Goal: Information Seeking & Learning: Learn about a topic

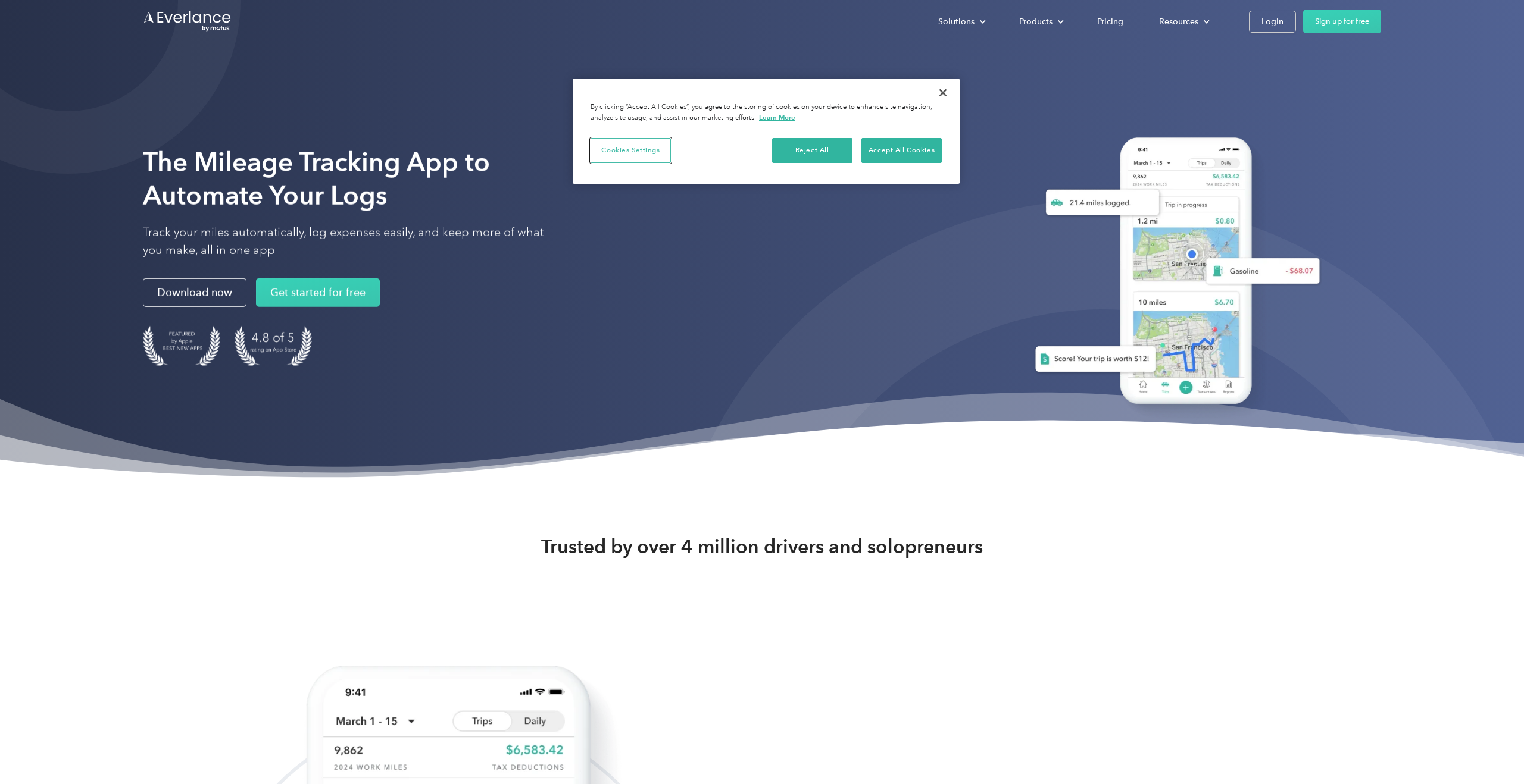
click at [628, 153] on button "Cookies Settings" at bounding box center [631, 150] width 80 height 25
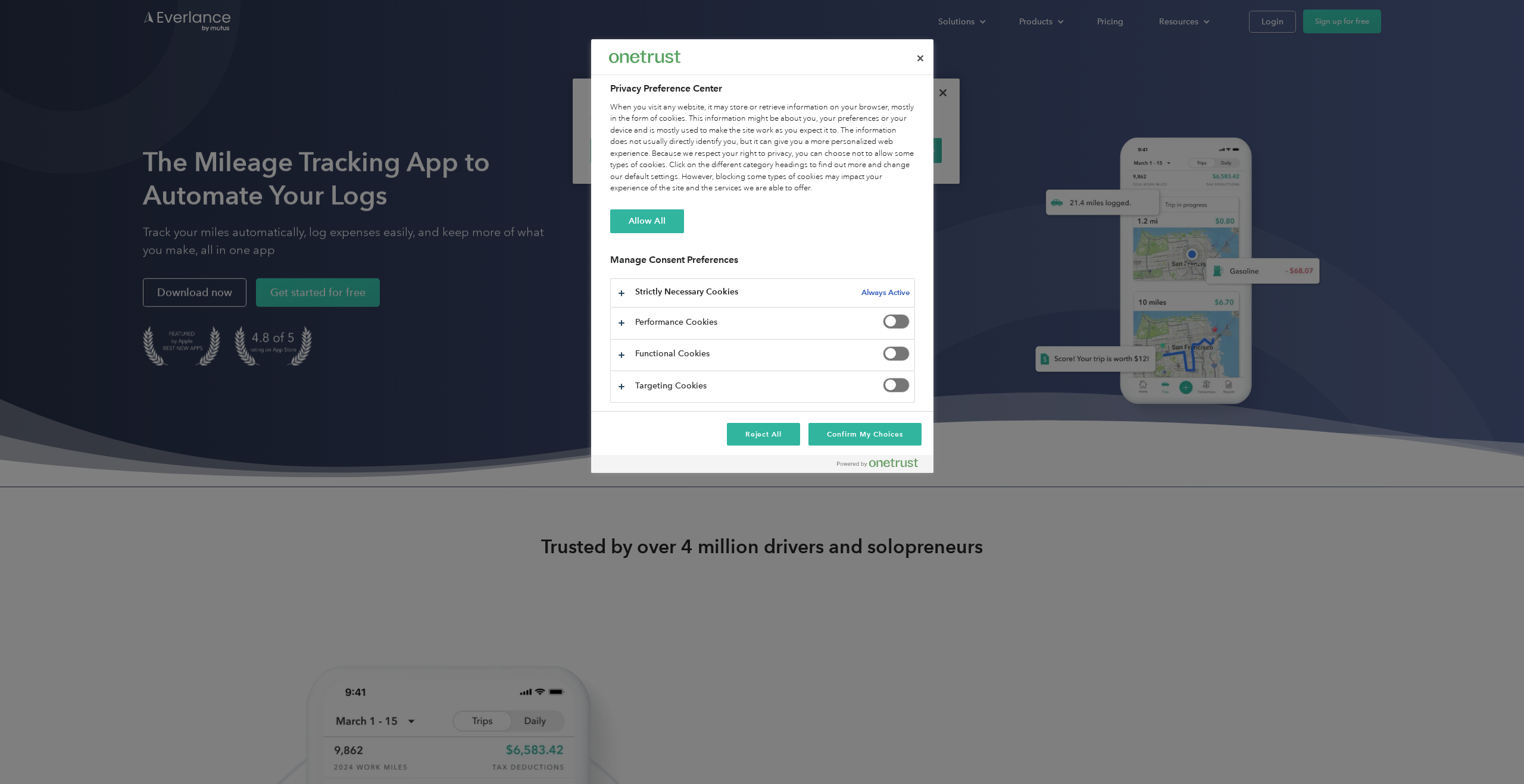
click at [896, 323] on span "Privacy Preference Center" at bounding box center [896, 321] width 27 height 15
click at [895, 349] on span "Privacy Preference Center" at bounding box center [896, 353] width 27 height 15
click at [897, 440] on button "Confirm My Choices" at bounding box center [865, 434] width 112 height 23
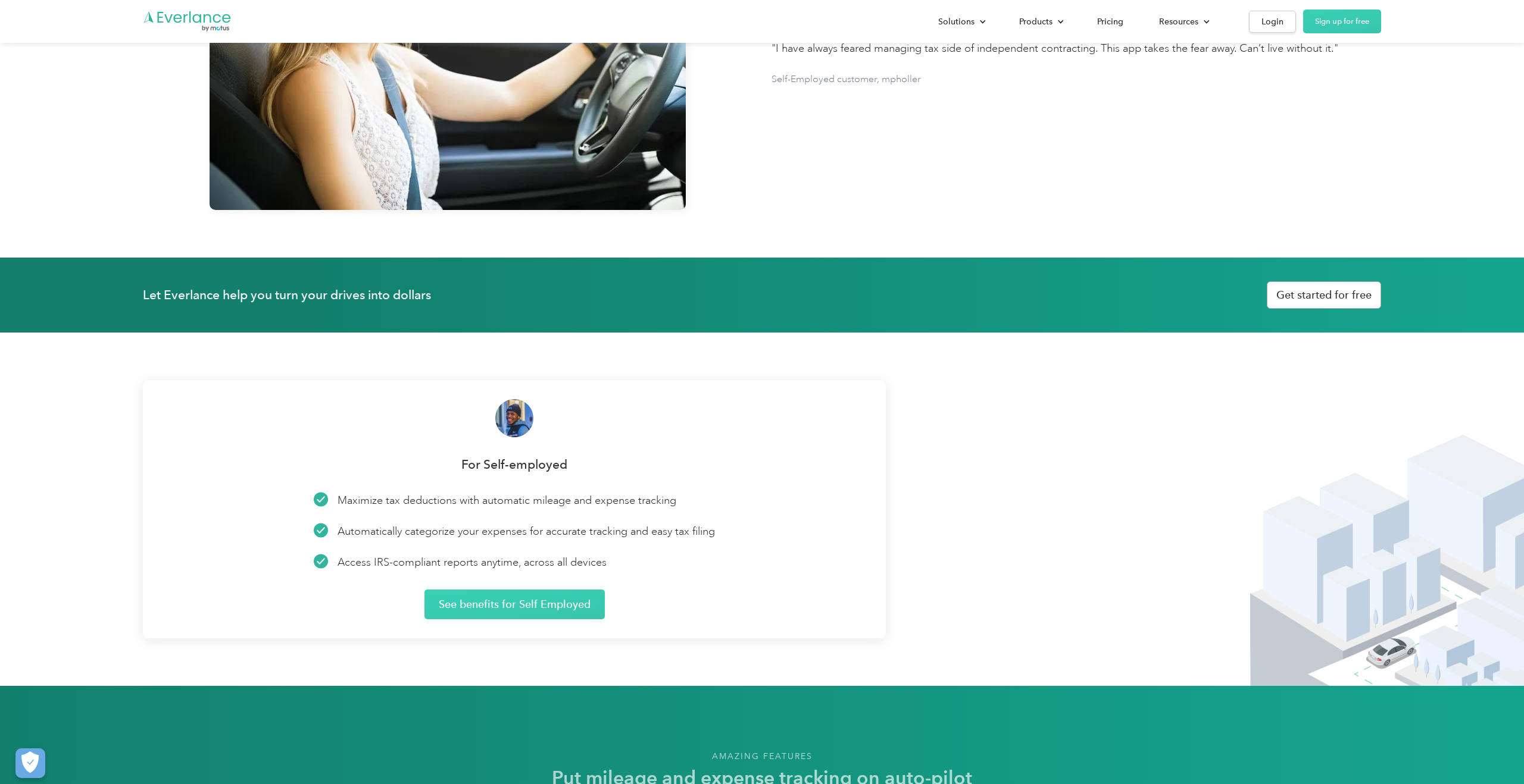
scroll to position [2244, 0]
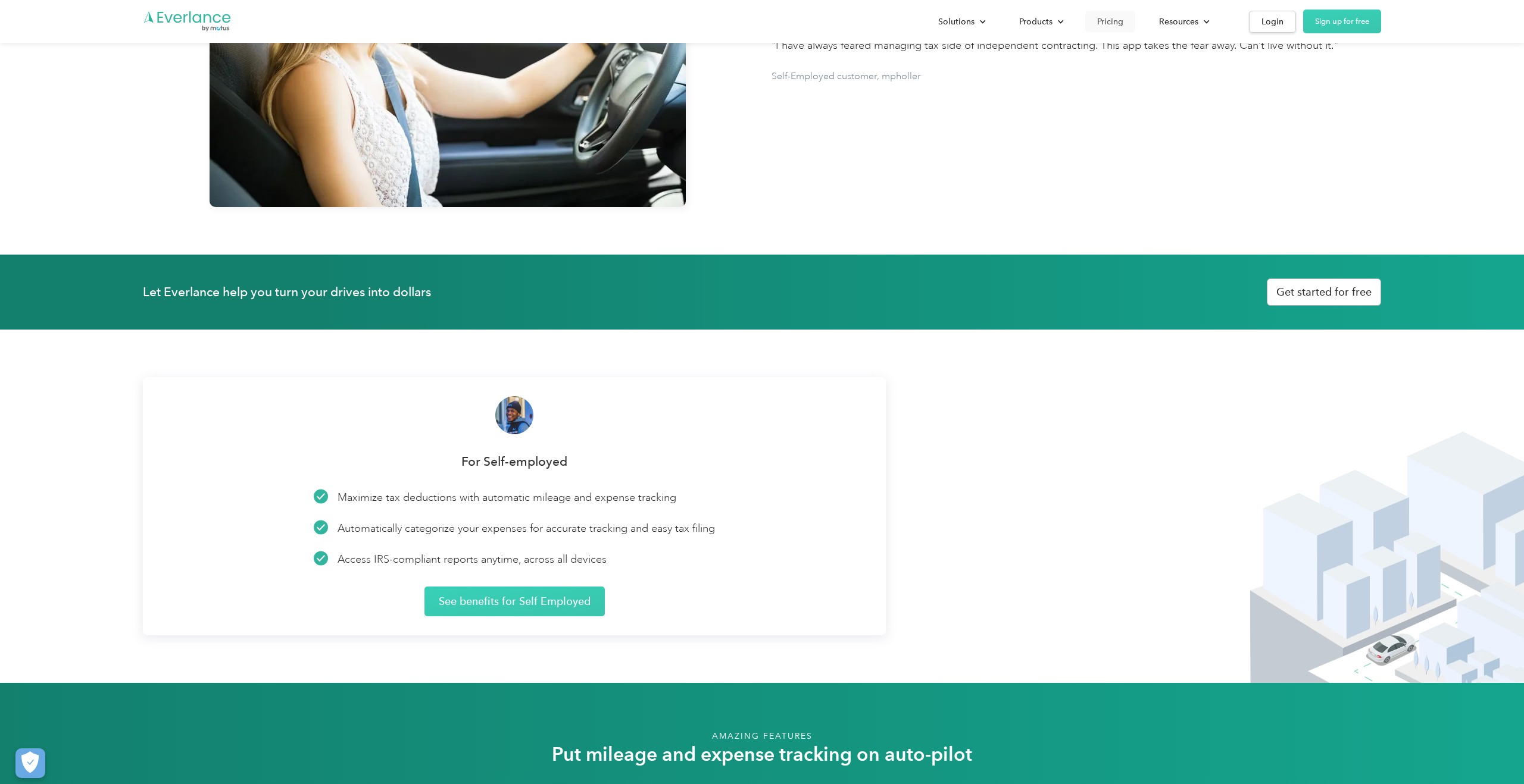
click at [1115, 21] on div "Pricing" at bounding box center [1110, 22] width 26 height 15
